Goal: Transaction & Acquisition: Purchase product/service

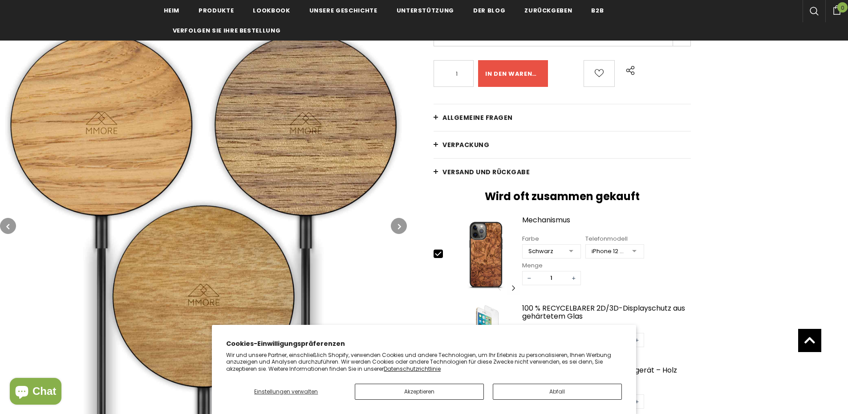
type input "0"
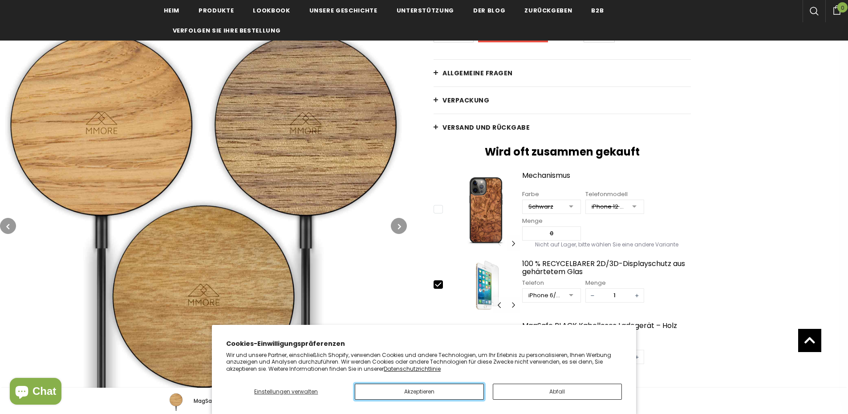
click at [443, 388] on button "Akzeptieren" at bounding box center [419, 391] width 129 height 16
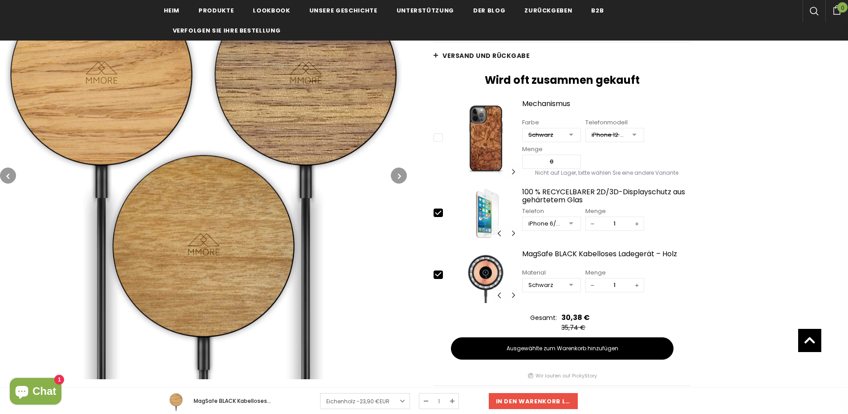
scroll to position [312, 0]
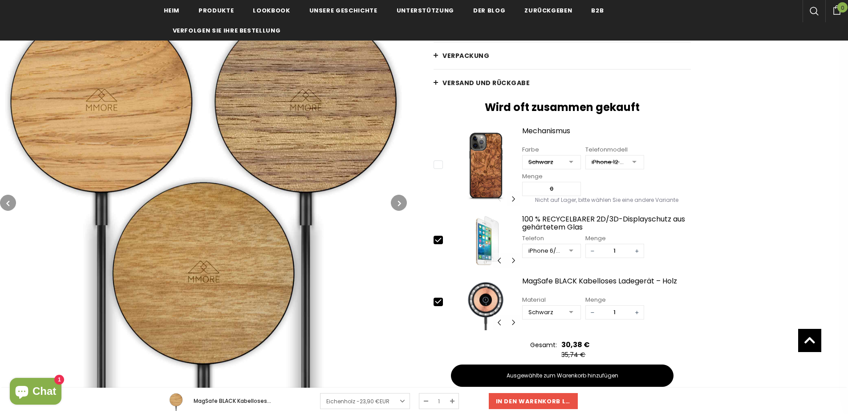
click at [402, 206] on button "button" at bounding box center [399, 203] width 16 height 16
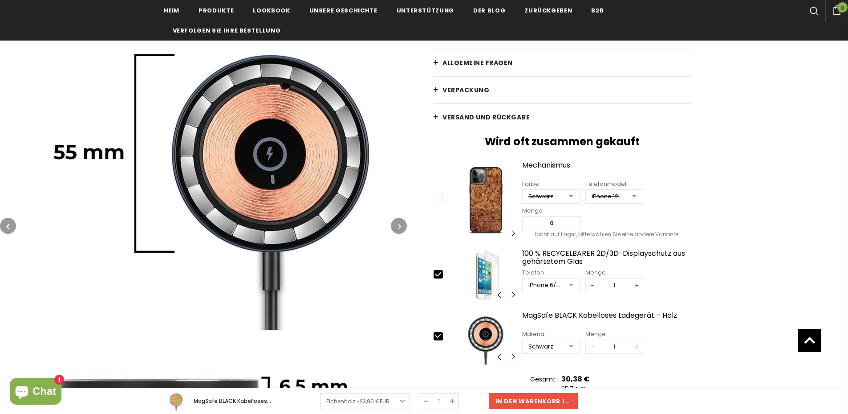
scroll to position [267, 0]
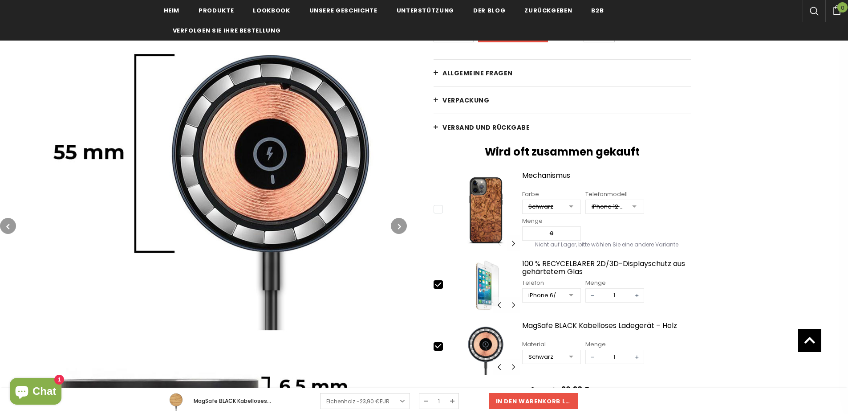
click at [401, 228] on icon "button" at bounding box center [399, 226] width 3 height 9
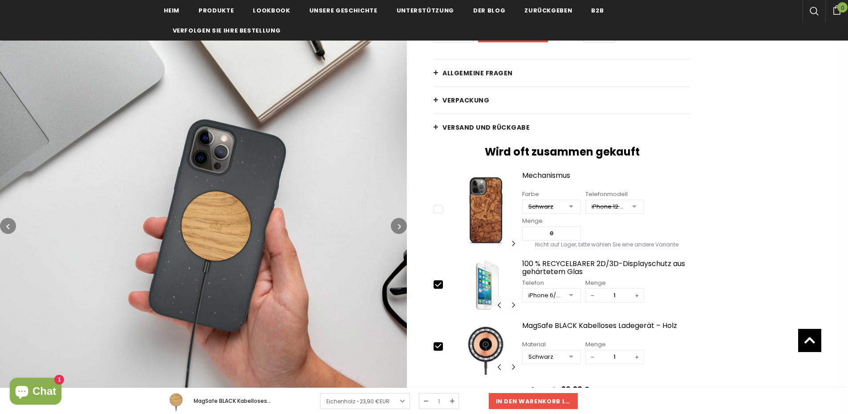
click at [399, 225] on icon "button" at bounding box center [399, 226] width 3 height 9
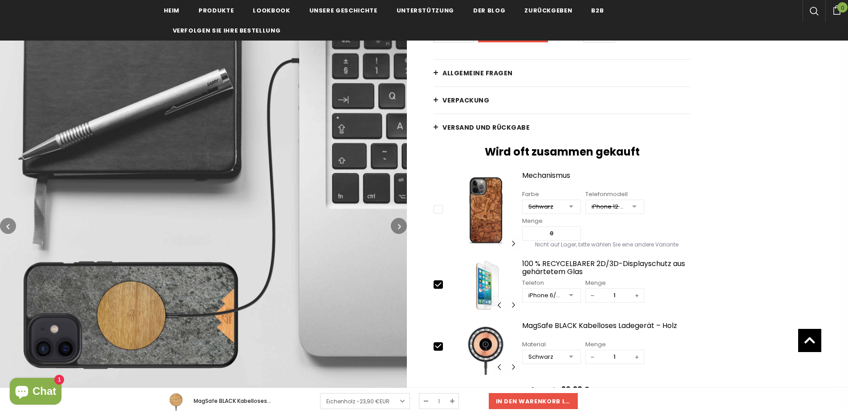
click at [399, 225] on icon "button" at bounding box center [399, 226] width 3 height 9
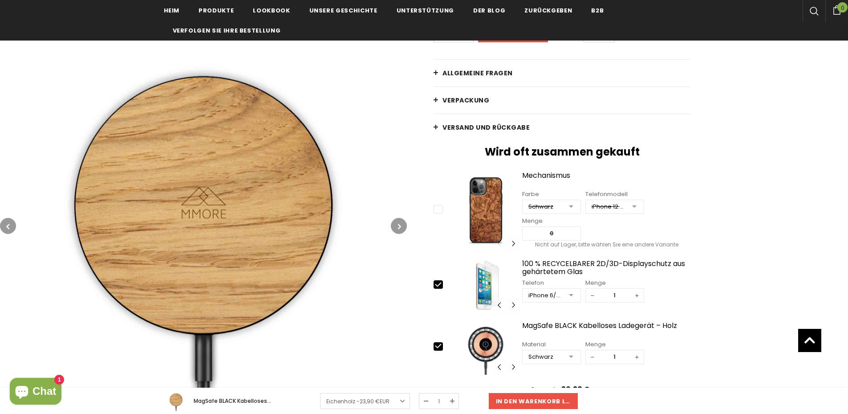
click at [399, 225] on icon "button" at bounding box center [399, 226] width 3 height 9
